Goal: Task Accomplishment & Management: Use online tool/utility

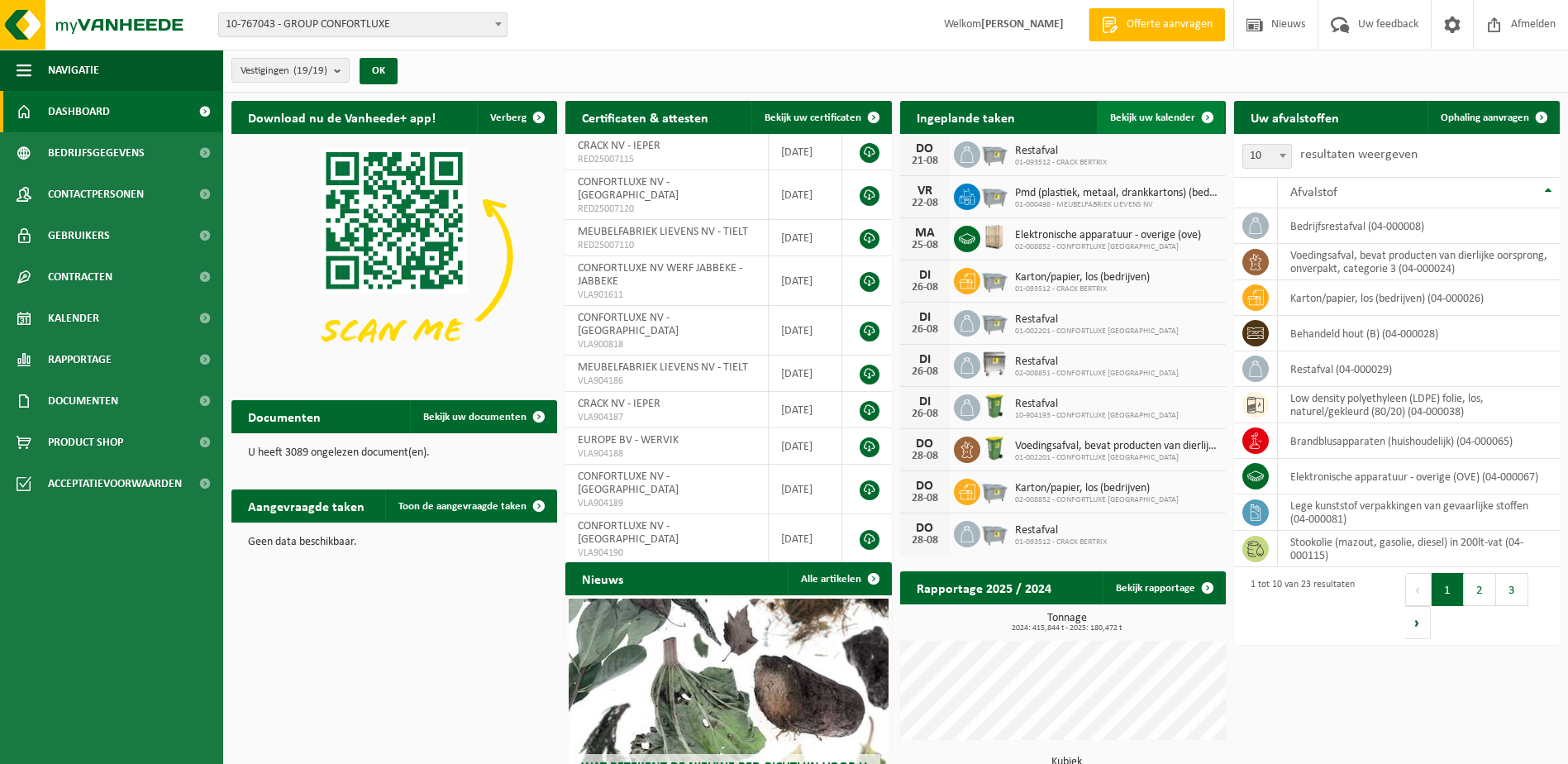
click at [1165, 107] on link "Bekijk uw kalender" at bounding box center [1161, 117] width 128 height 33
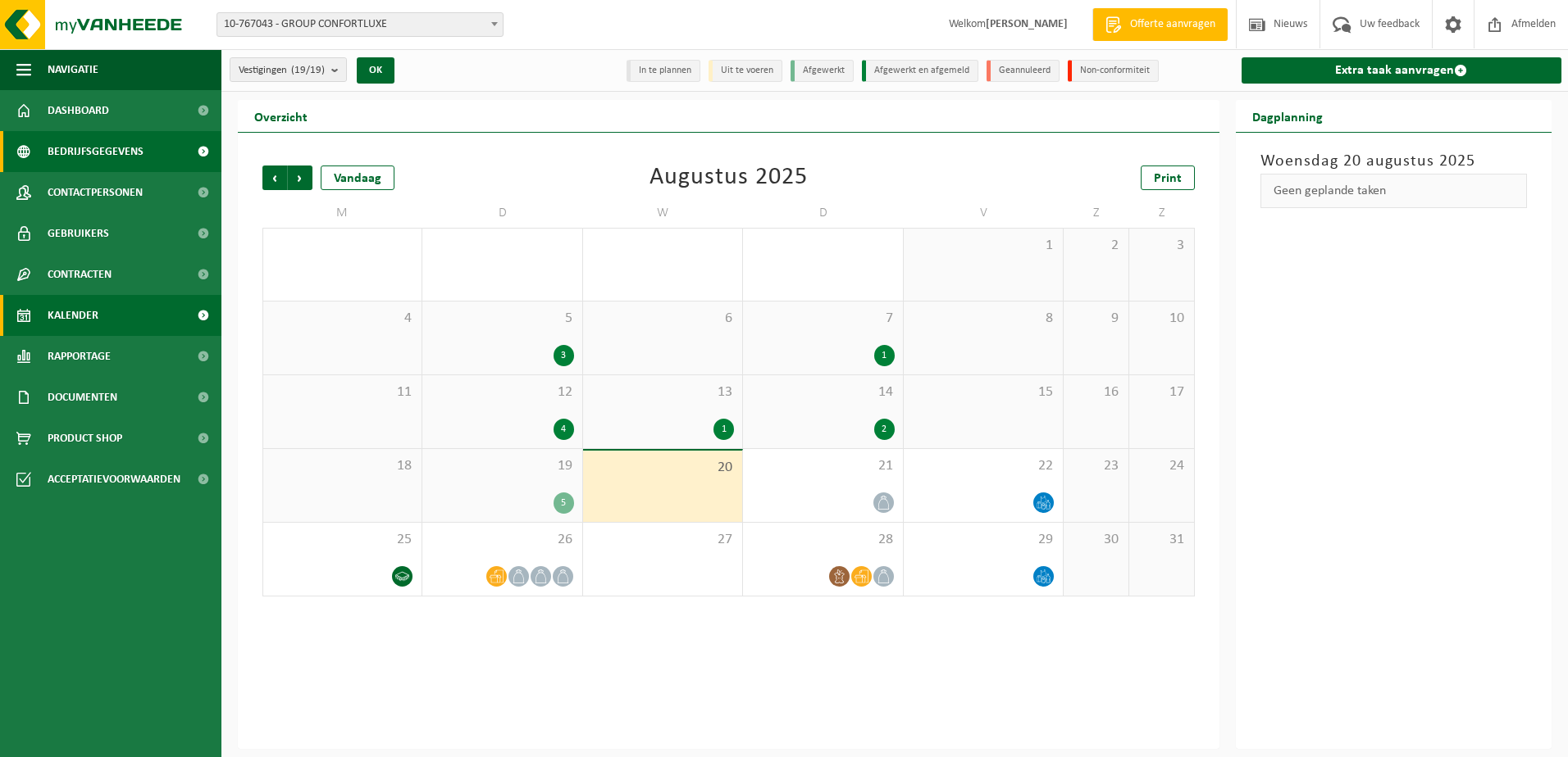
click at [117, 146] on span "Bedrijfsgegevens" at bounding box center [96, 151] width 96 height 41
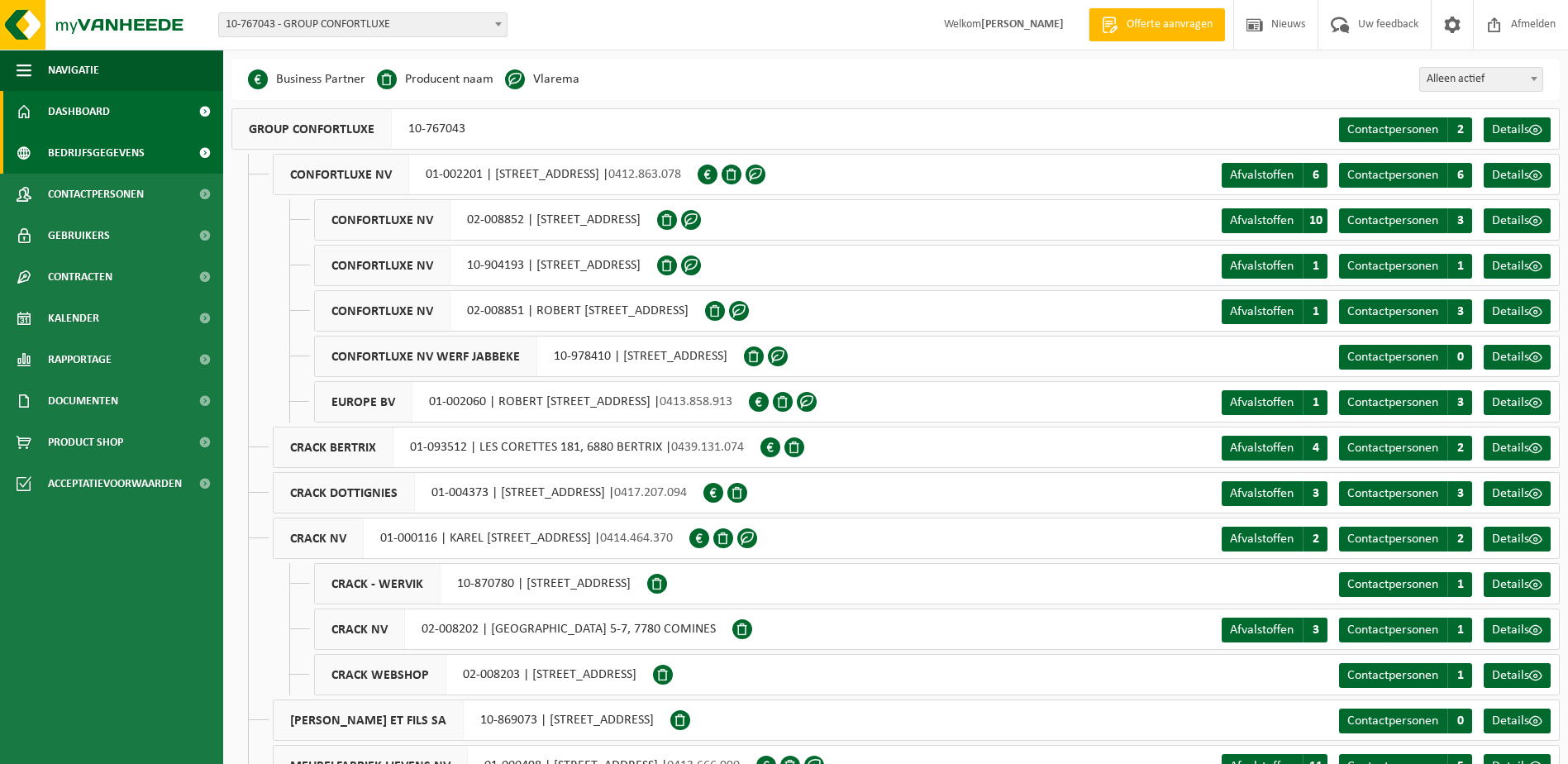
click at [128, 111] on link "Dashboard" at bounding box center [111, 111] width 223 height 41
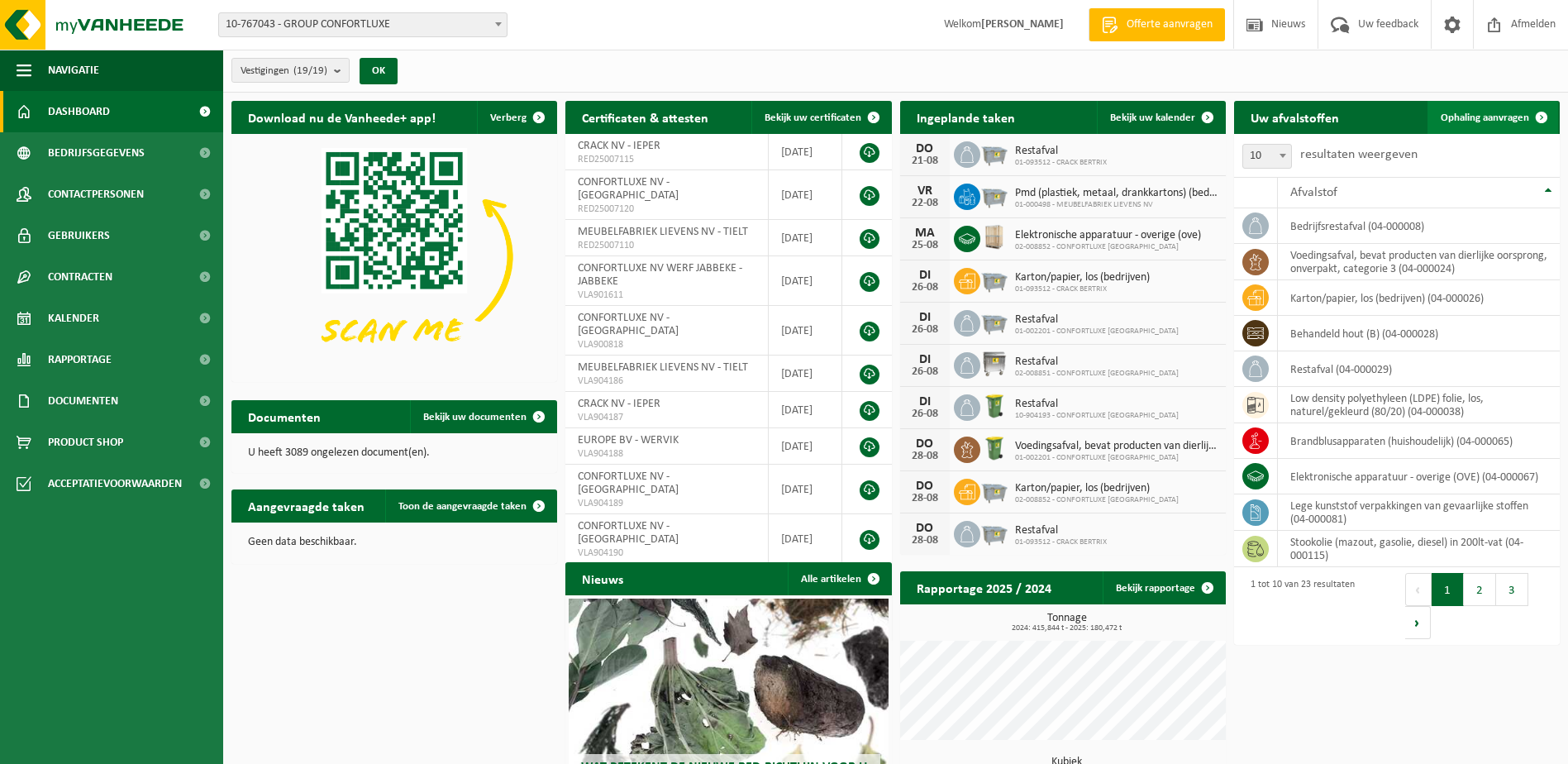
click at [1496, 115] on span "Ophaling aanvragen" at bounding box center [1485, 117] width 89 height 10
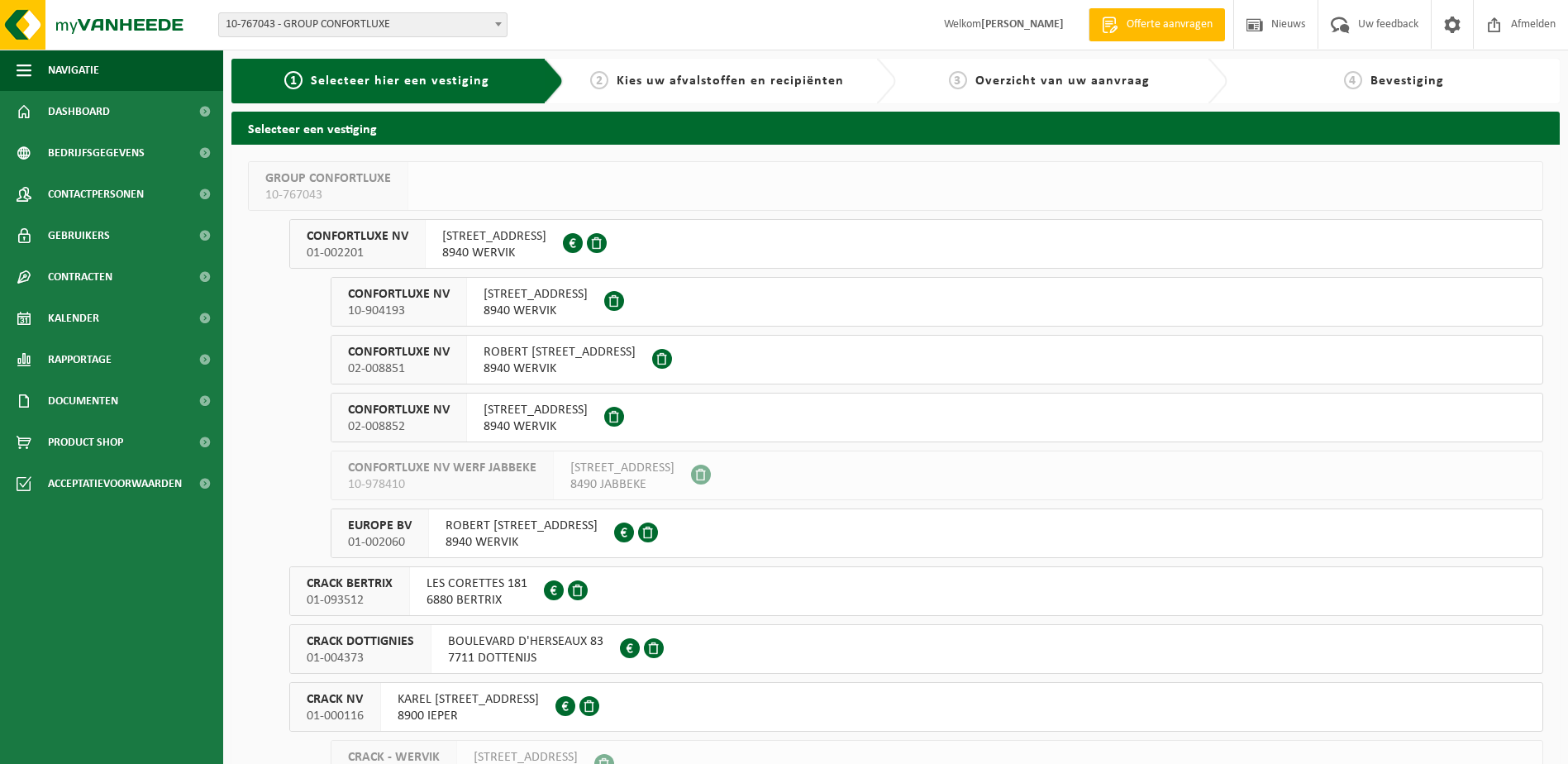
click at [615, 528] on span at bounding box center [624, 532] width 20 height 20
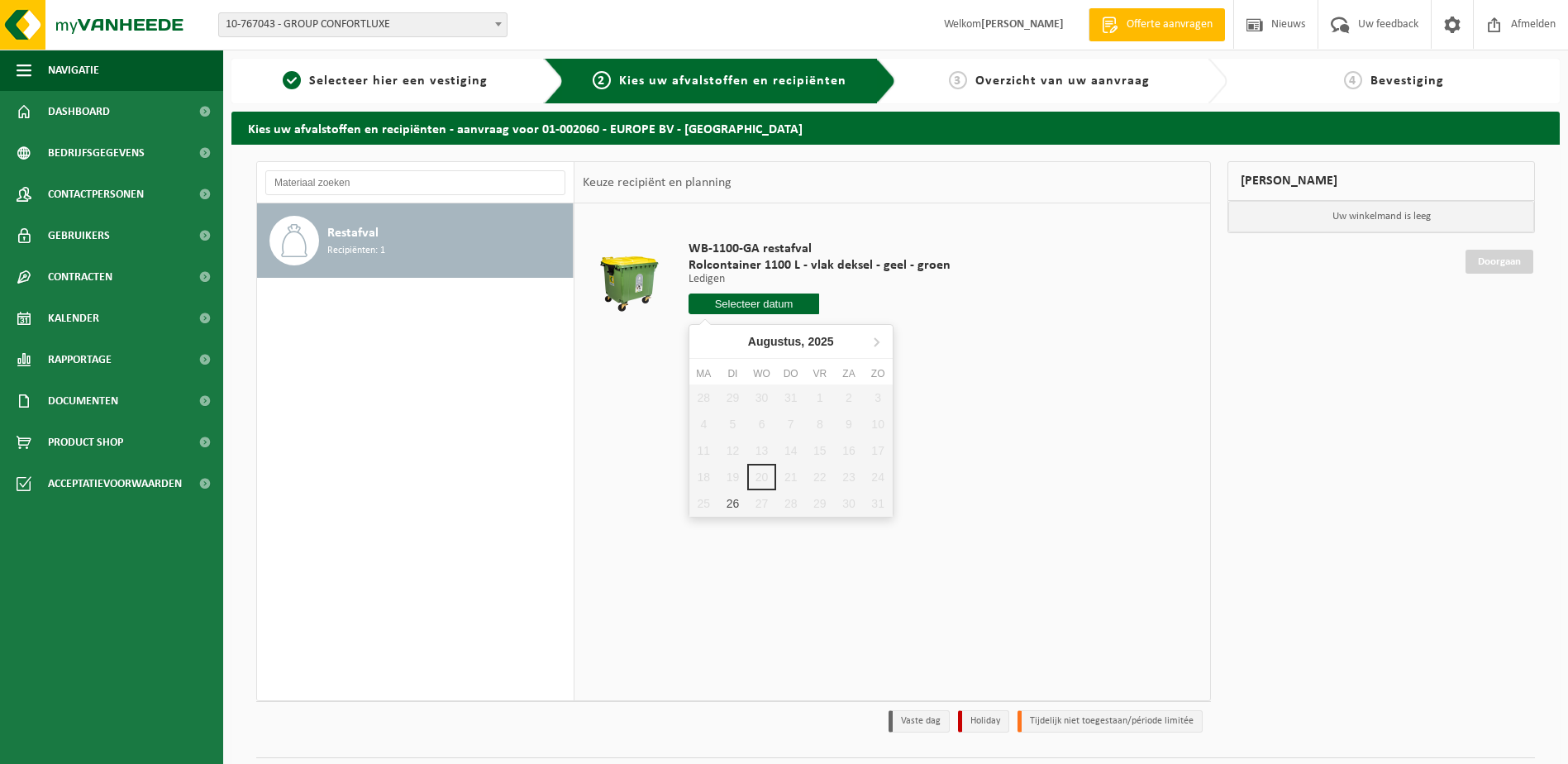
click at [773, 301] on input "text" at bounding box center [754, 304] width 131 height 21
click at [738, 506] on div "26" at bounding box center [733, 504] width 29 height 27
type input "Van 2025-08-26"
click at [718, 308] on input "Van 2025-08-26" at bounding box center [754, 304] width 131 height 21
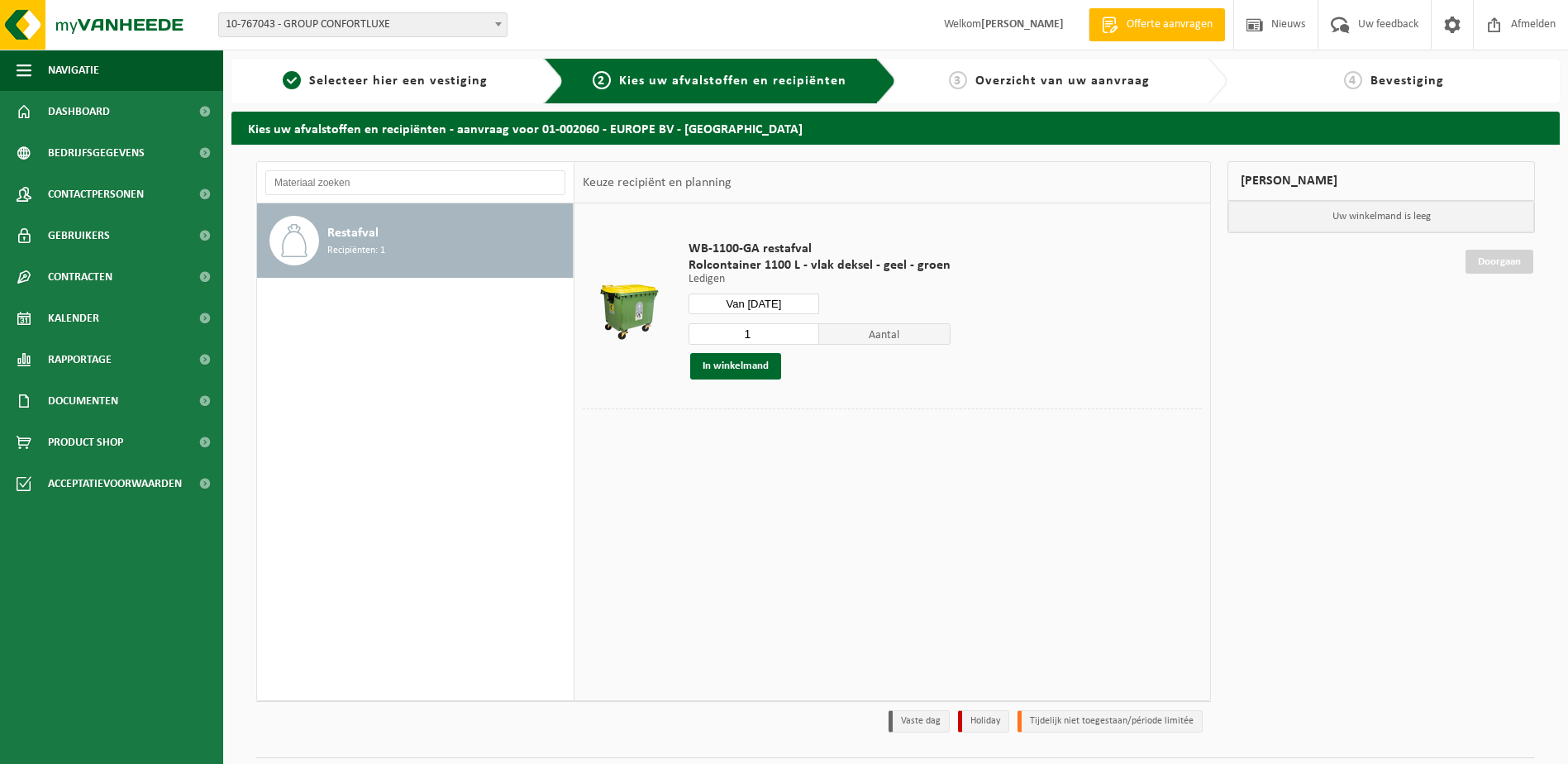
click at [680, 470] on div "WB-1100-GA restafval Rolcontainer 1100 L - vlak deksel - geel - groen Ledigen L…" at bounding box center [893, 451] width 636 height 496
click at [744, 367] on button "In winkelmand" at bounding box center [735, 366] width 91 height 27
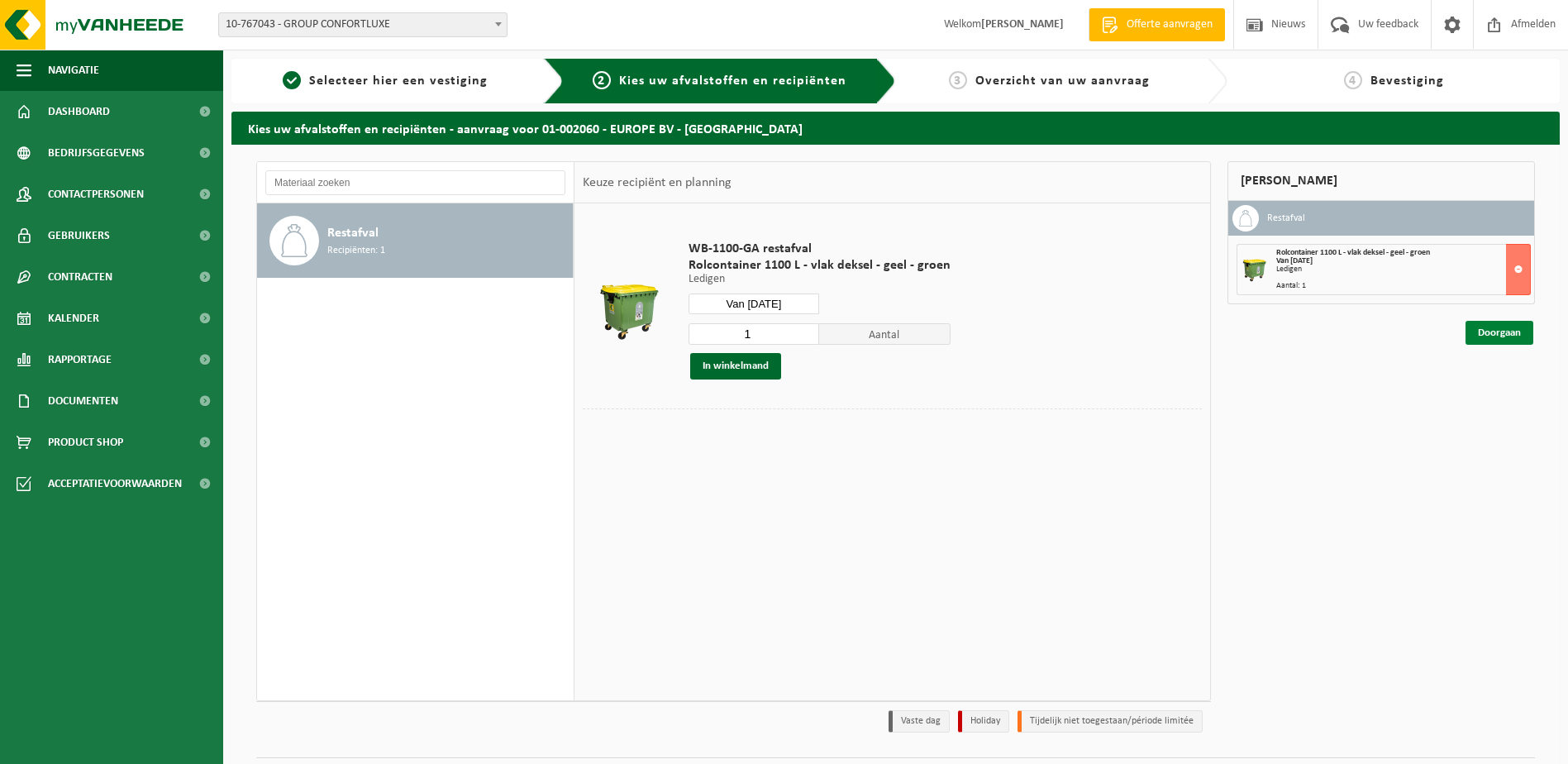
click at [1498, 334] on link "Doorgaan" at bounding box center [1499, 333] width 68 height 24
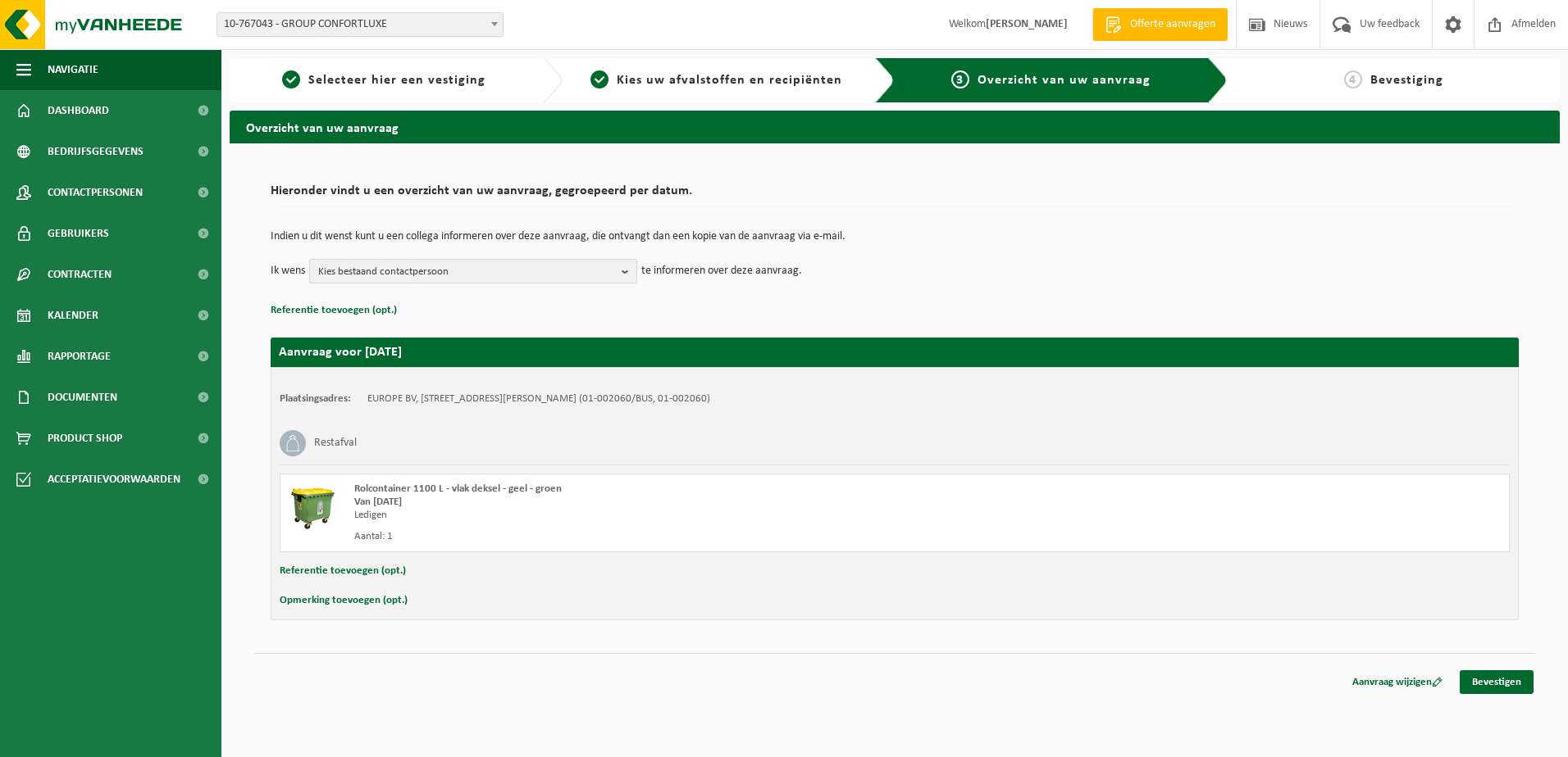
click at [603, 277] on span "Kies bestaand contactpersoon" at bounding box center [466, 272] width 297 height 25
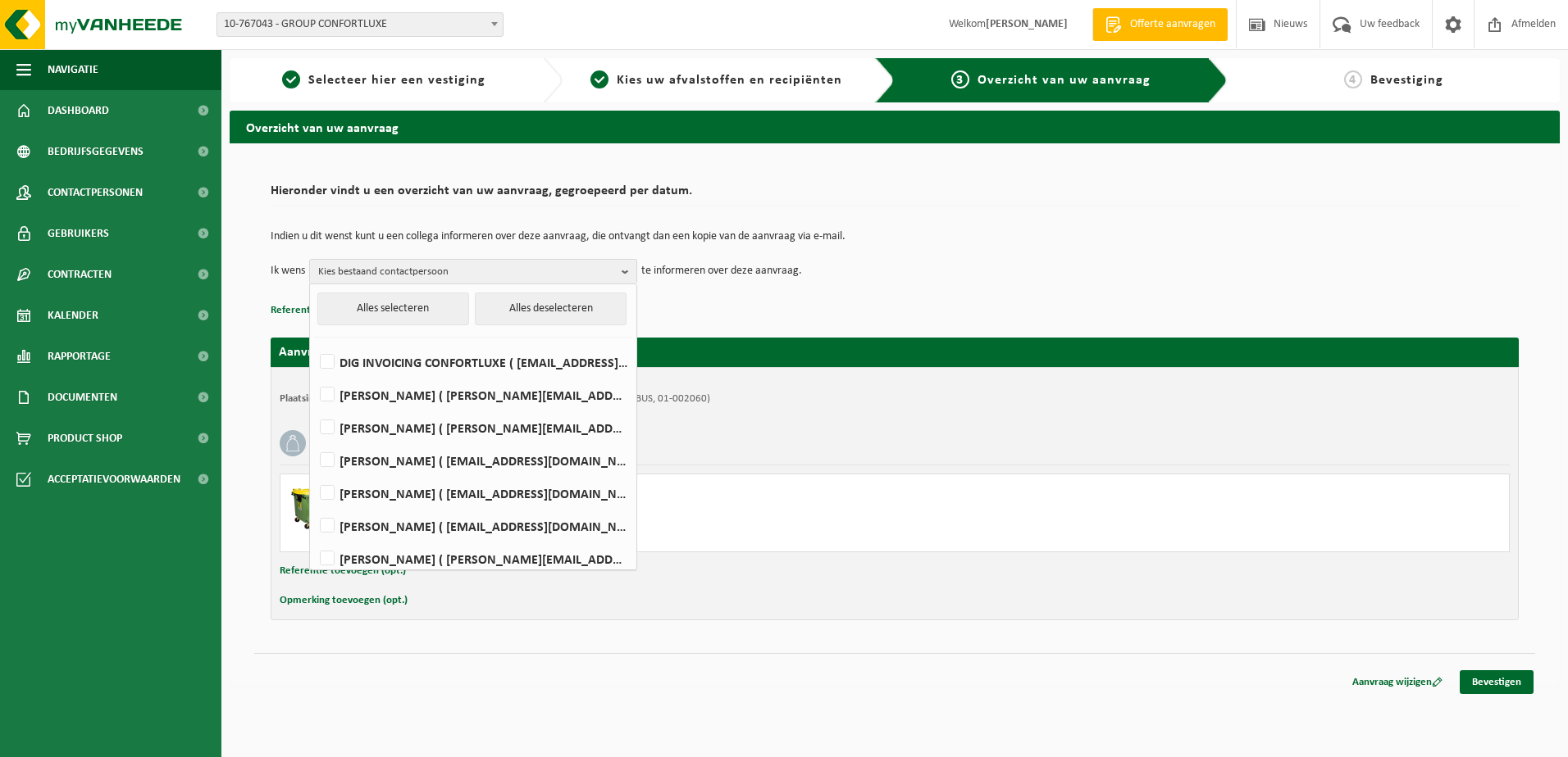
click at [887, 296] on div "Indien u dit wenst kunt u een collega informeren over deze aanvraag, die ontvan…" at bounding box center [894, 257] width 1248 height 85
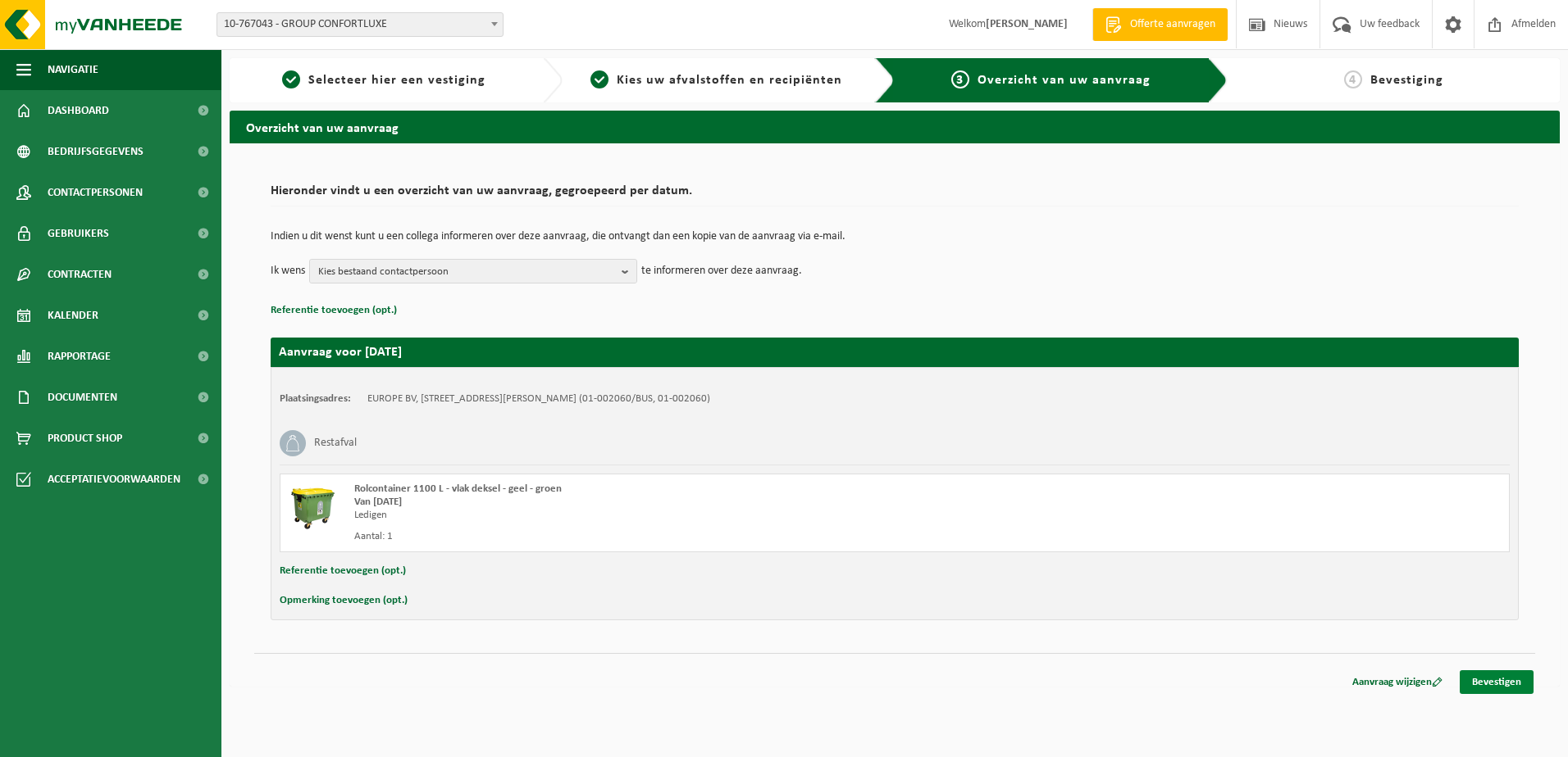
click at [1497, 683] on link "Bevestigen" at bounding box center [1496, 683] width 74 height 24
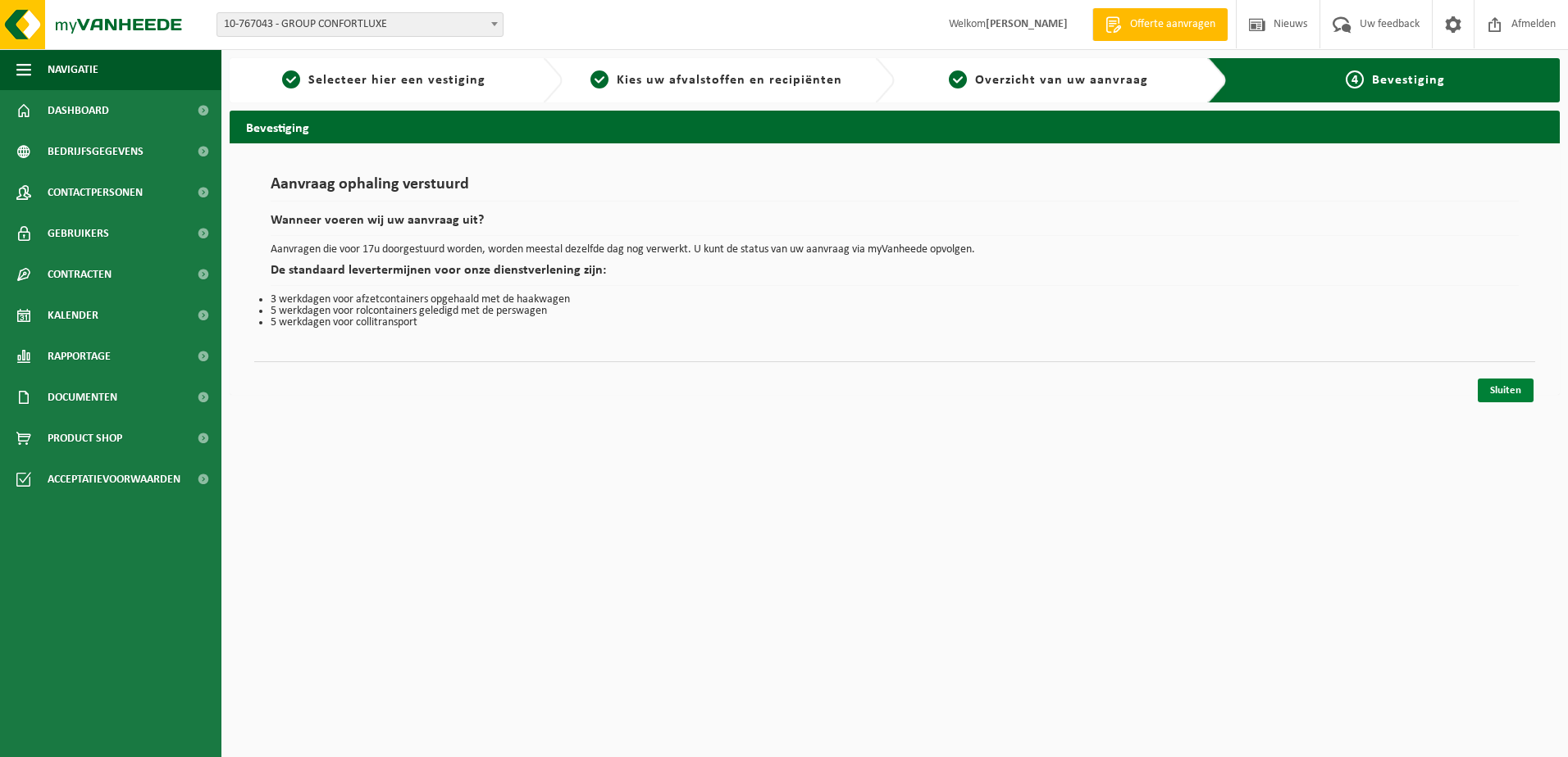
click at [1506, 392] on link "Sluiten" at bounding box center [1505, 390] width 56 height 24
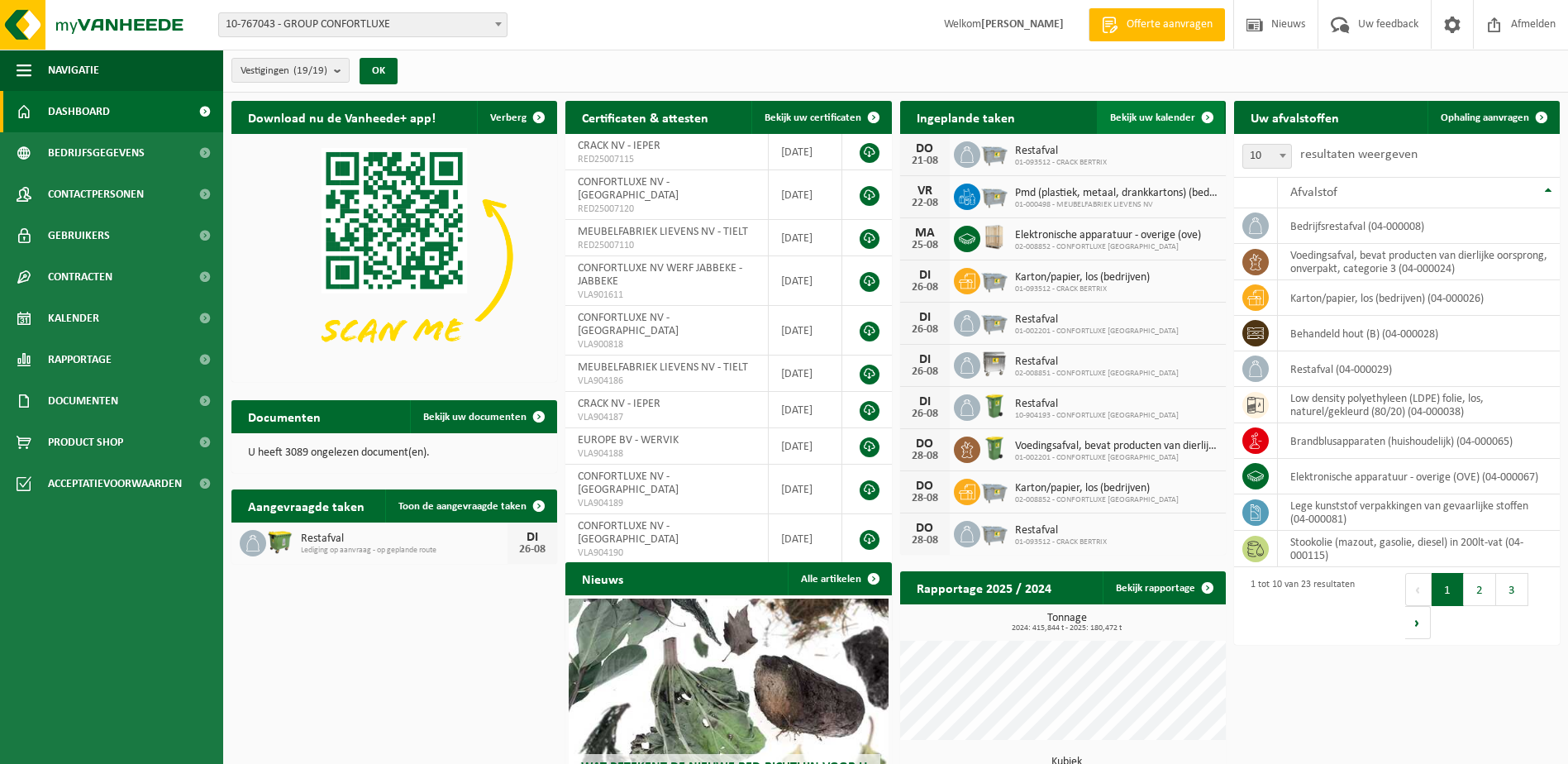
click at [1164, 107] on link "Bekijk uw kalender" at bounding box center [1161, 117] width 128 height 33
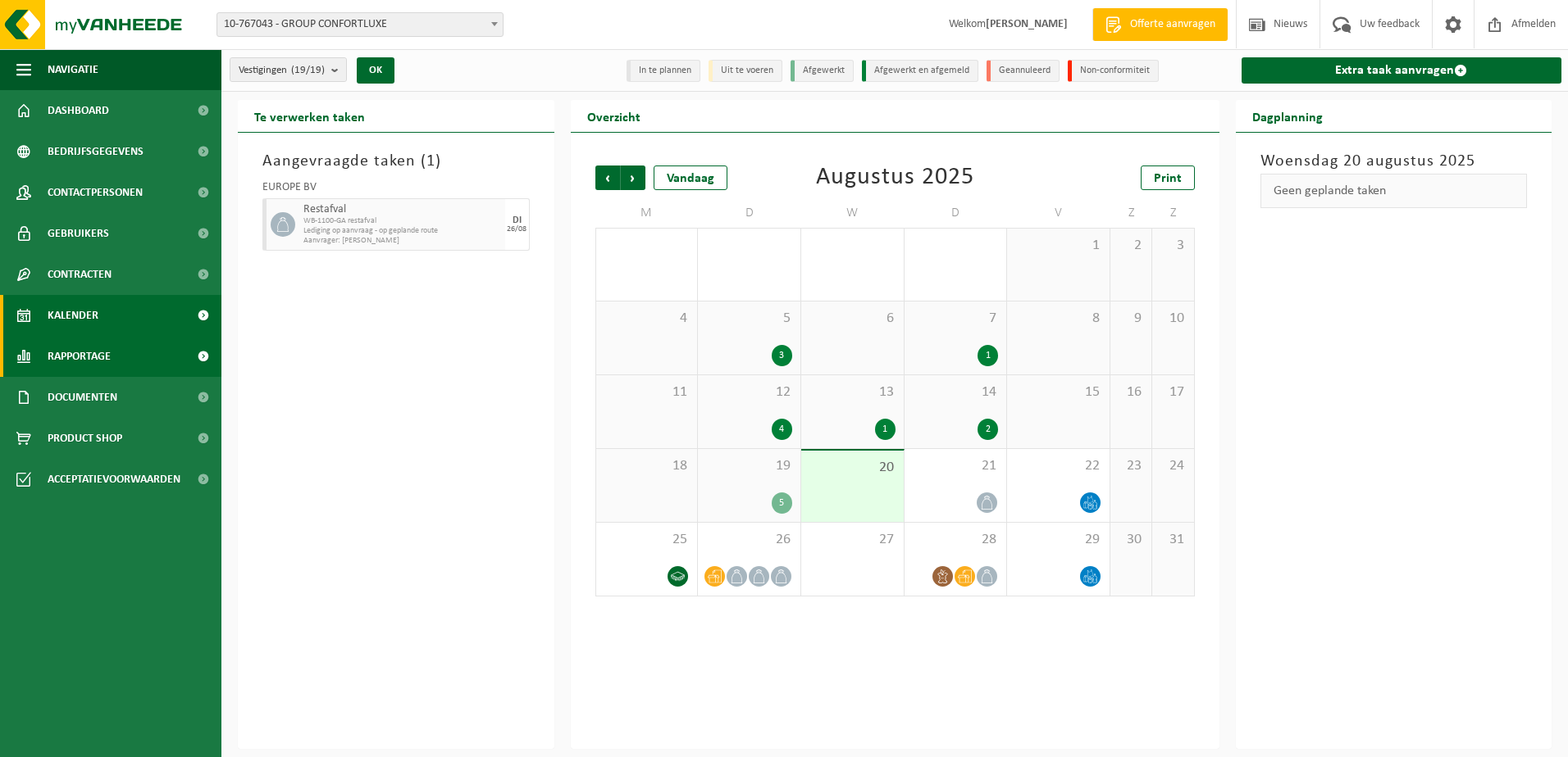
click at [109, 365] on span "Rapportage" at bounding box center [80, 356] width 63 height 41
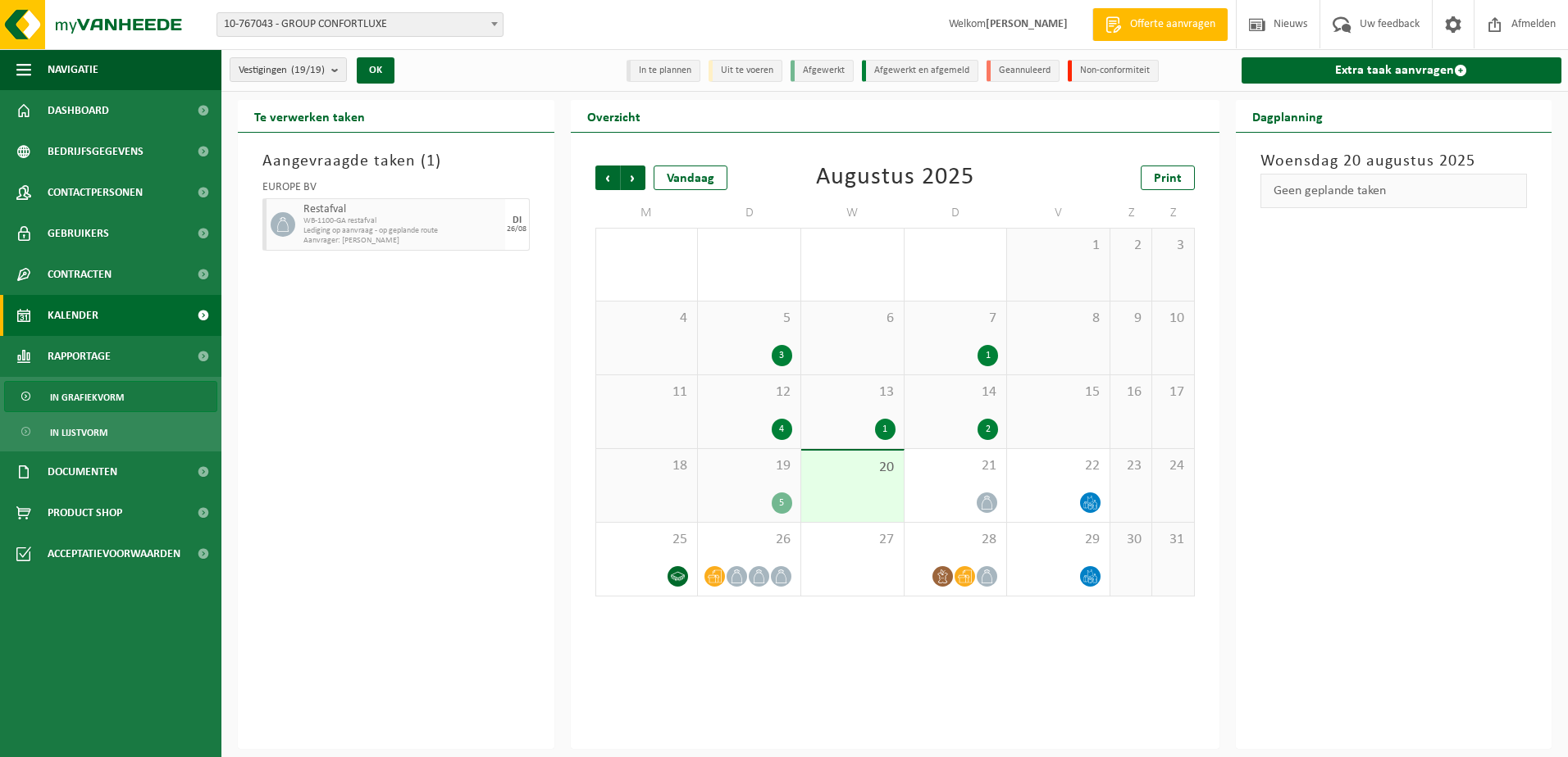
click at [111, 390] on span "In grafiekvorm" at bounding box center [87, 397] width 74 height 31
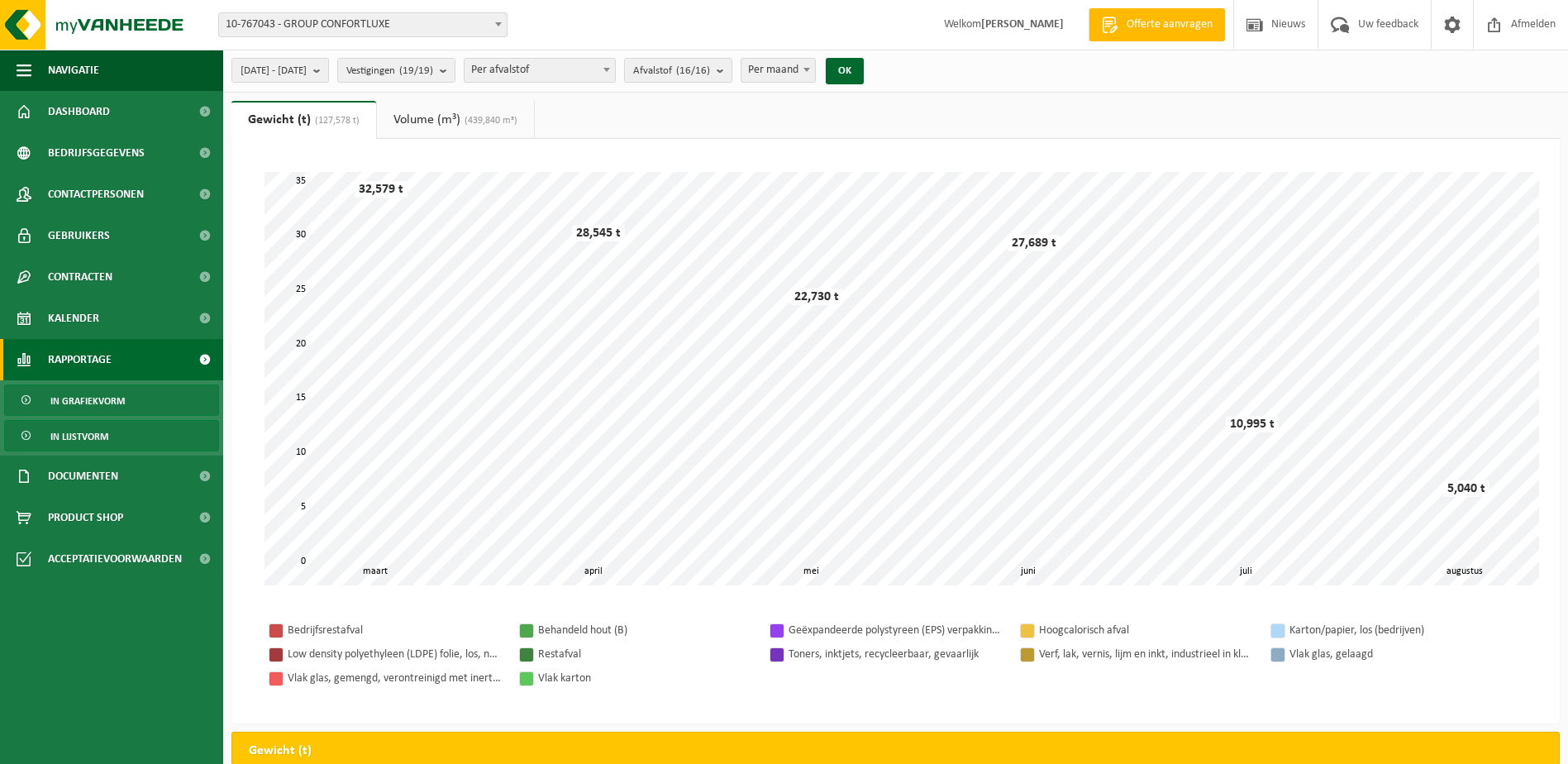
click at [116, 435] on link "In lijstvorm" at bounding box center [111, 435] width 215 height 31
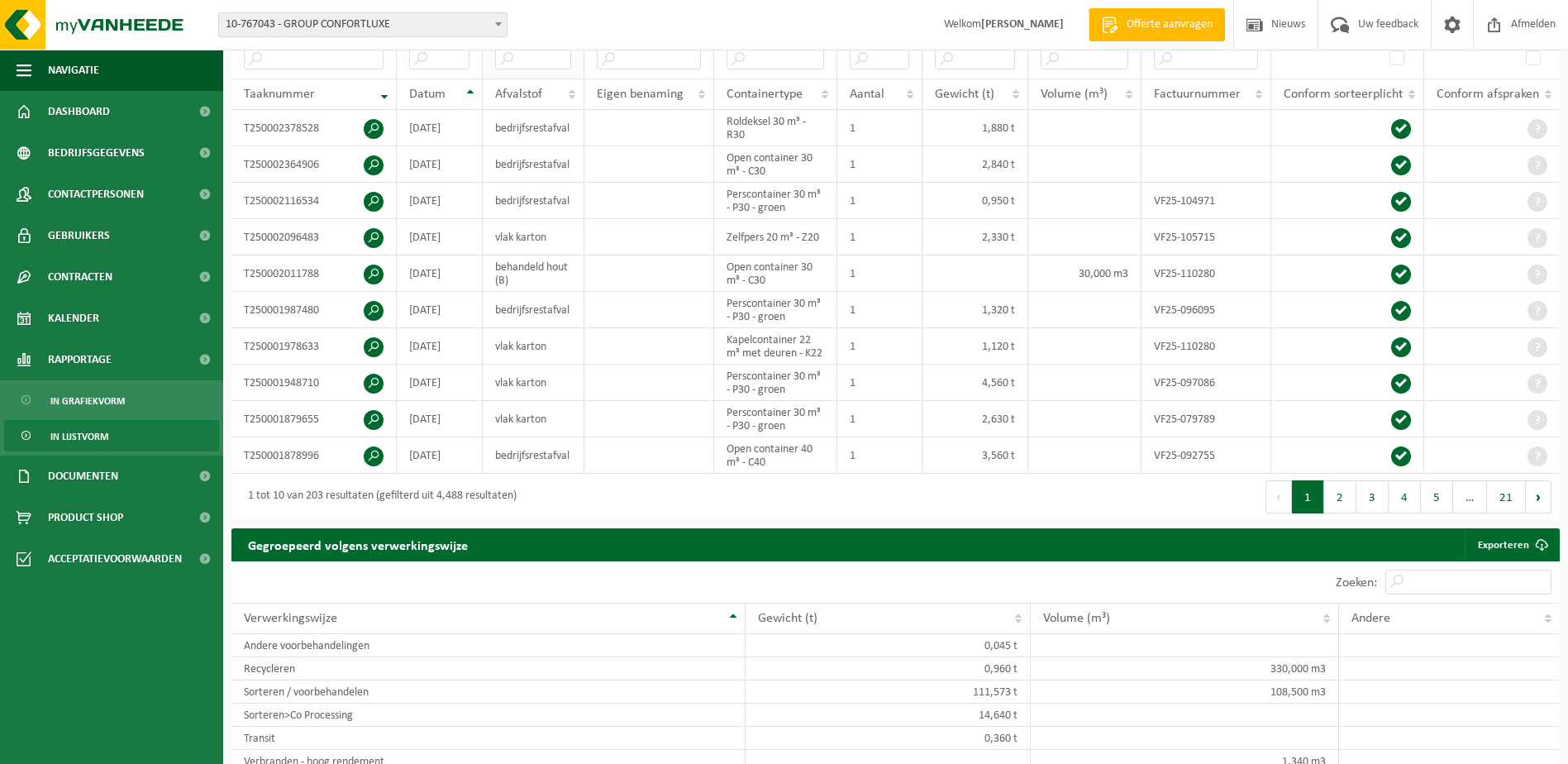
scroll to position [331, 0]
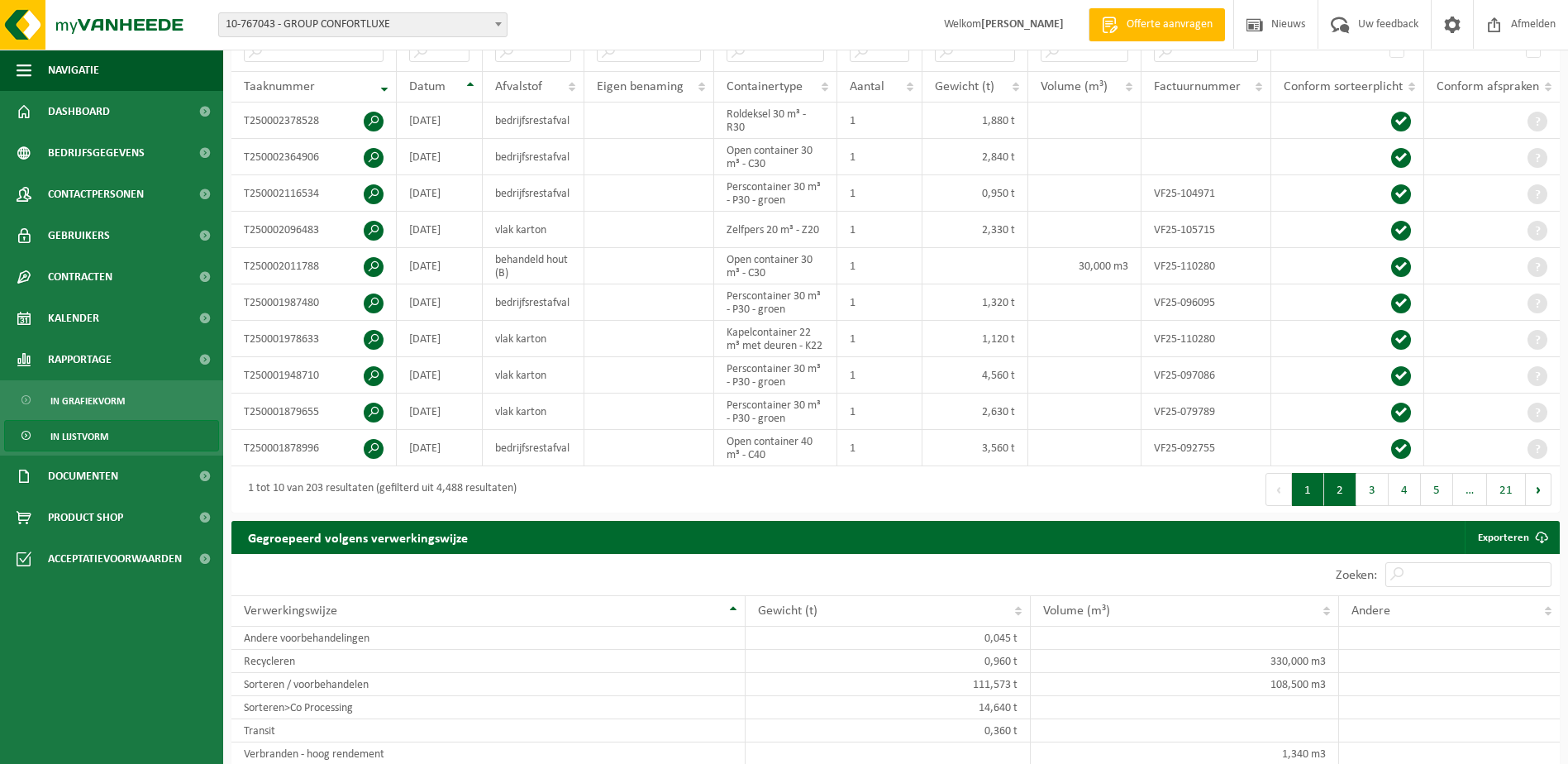
click at [1347, 484] on button "2" at bounding box center [1340, 490] width 32 height 33
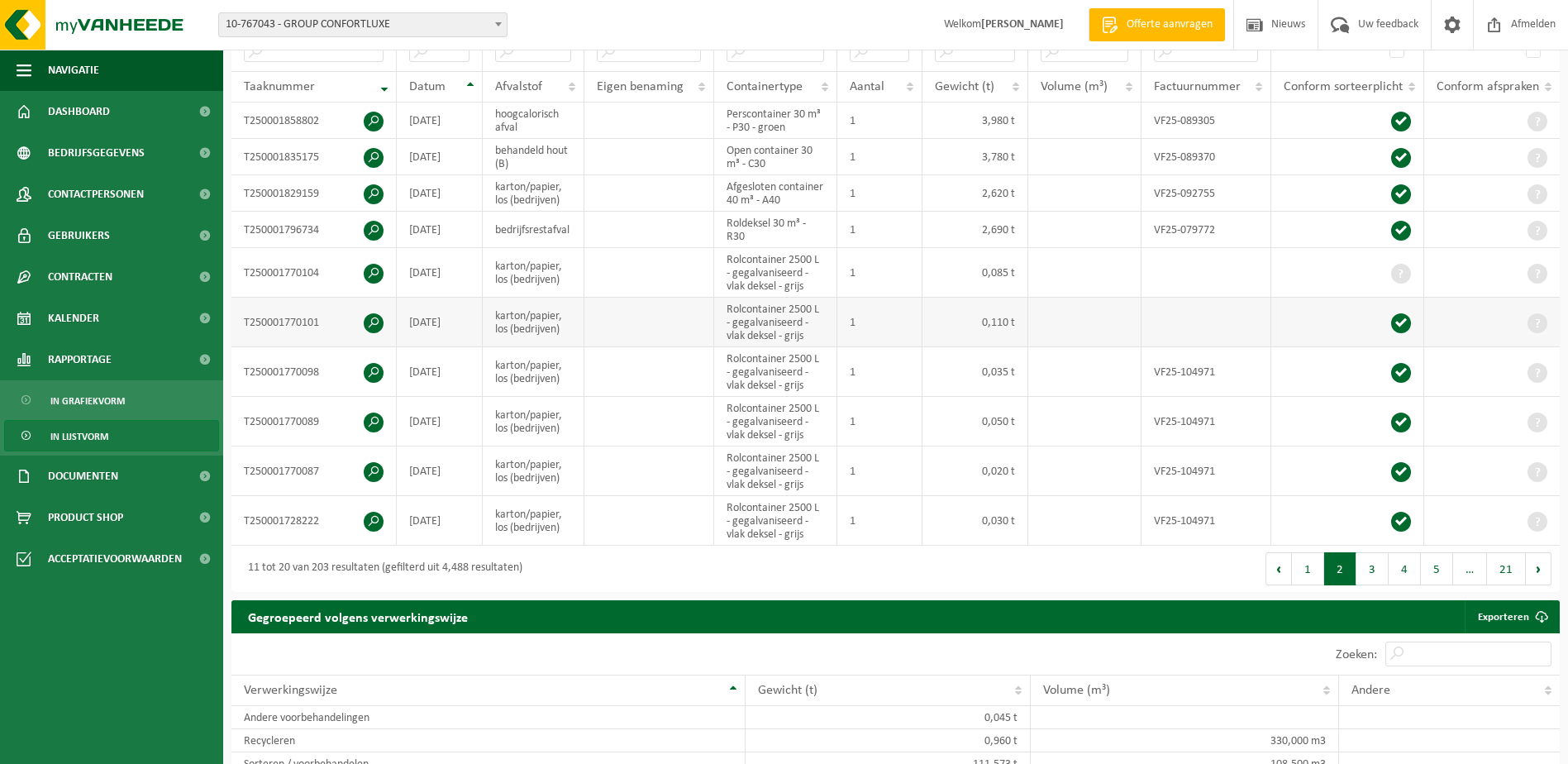
scroll to position [248, 0]
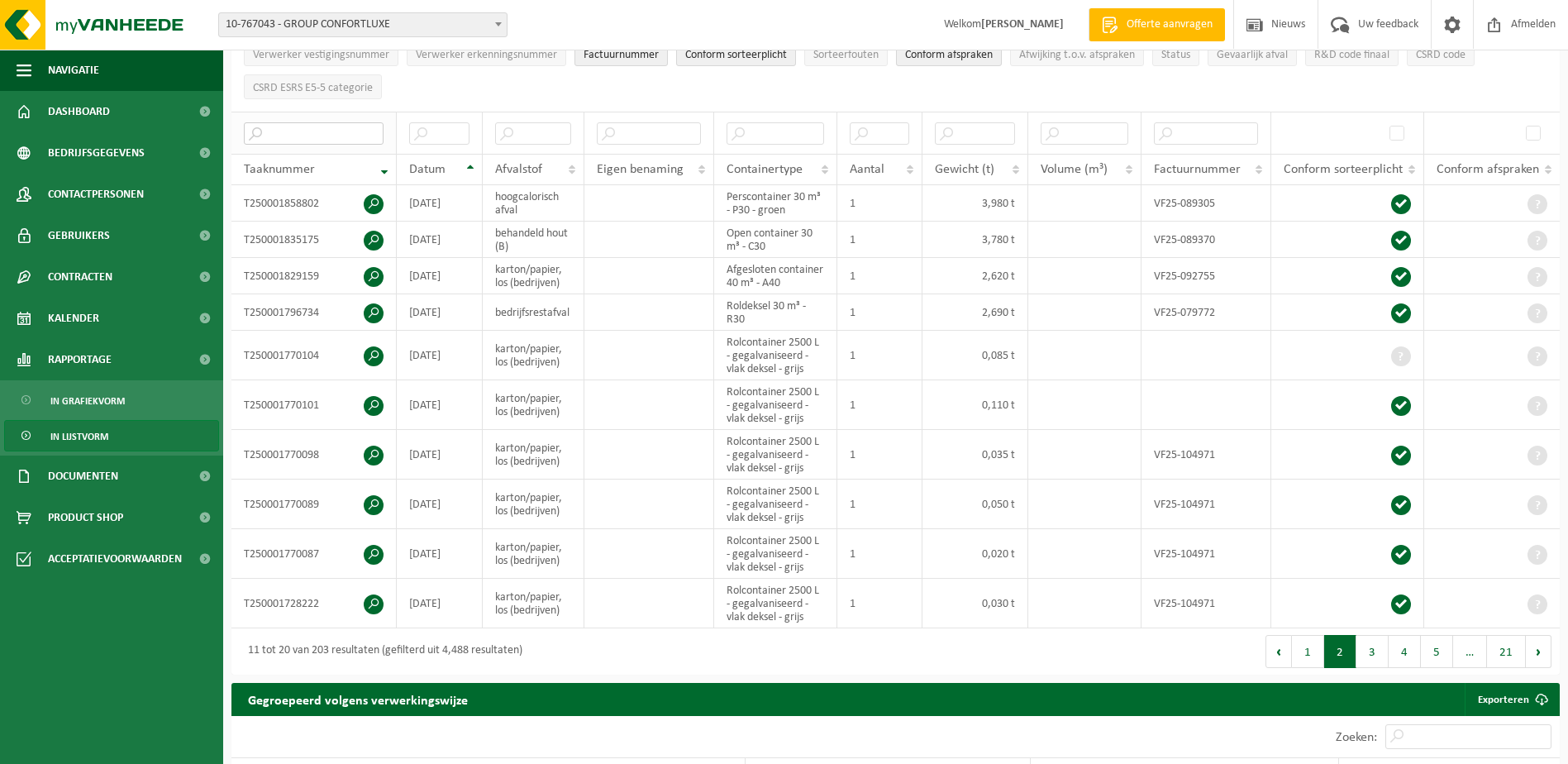
click at [312, 128] on input "text" at bounding box center [314, 134] width 140 height 22
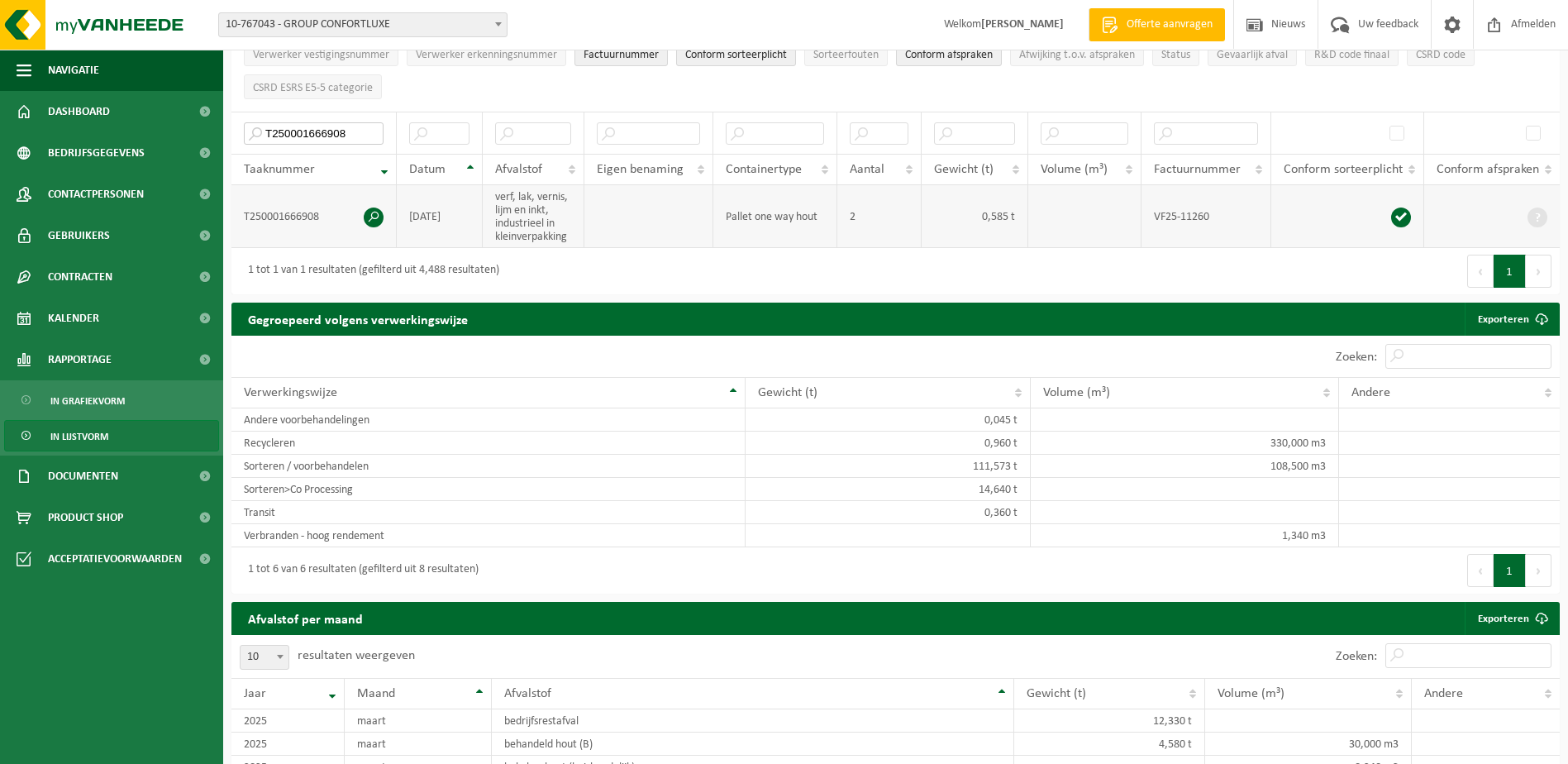
type input "T250001666908"
click at [377, 213] on span at bounding box center [373, 217] width 20 height 20
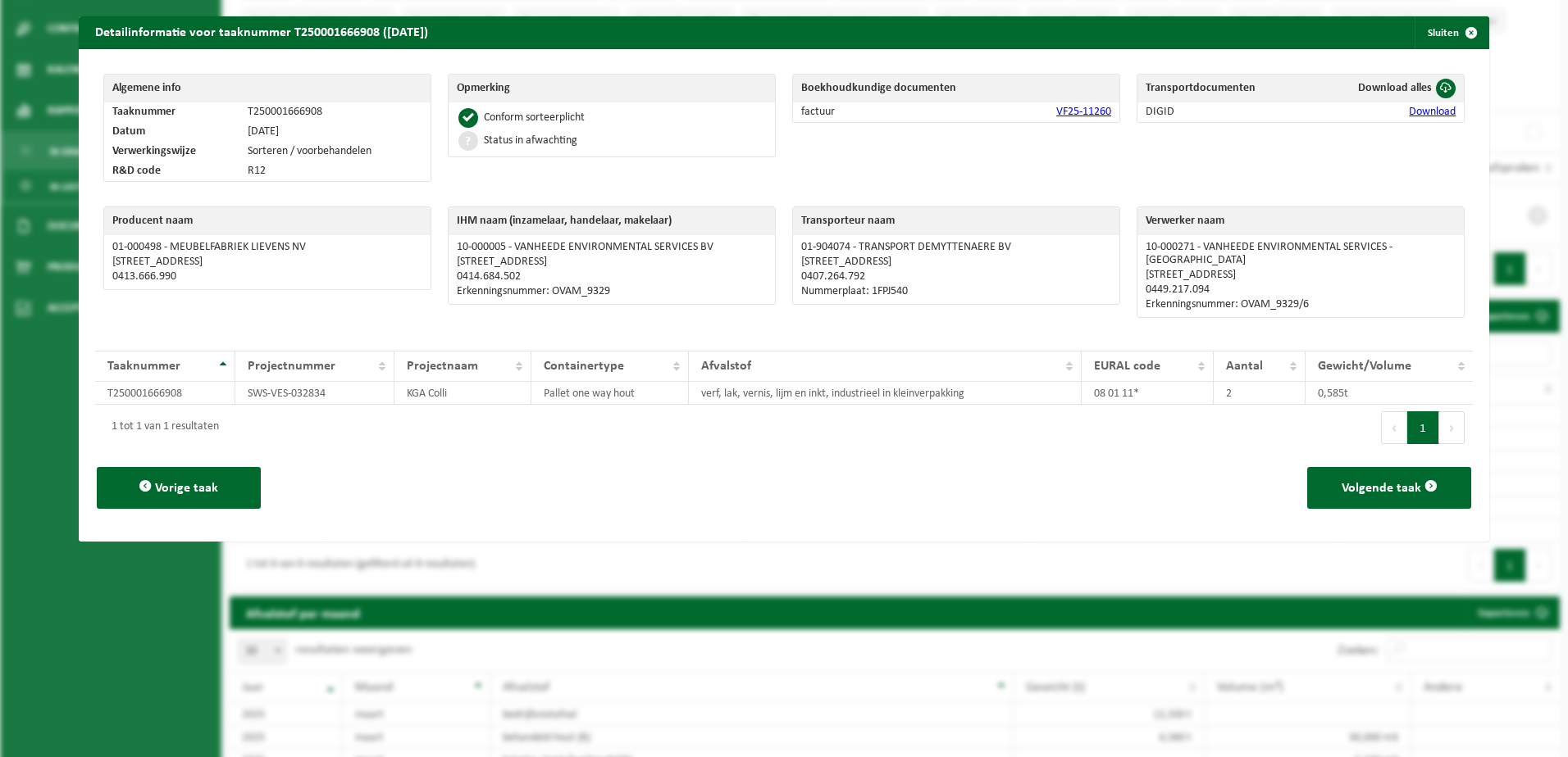
click at [1414, 110] on link "Download" at bounding box center [1432, 112] width 47 height 12
click at [1461, 28] on span "button" at bounding box center [1471, 32] width 32 height 32
